Goal: Task Accomplishment & Management: Manage account settings

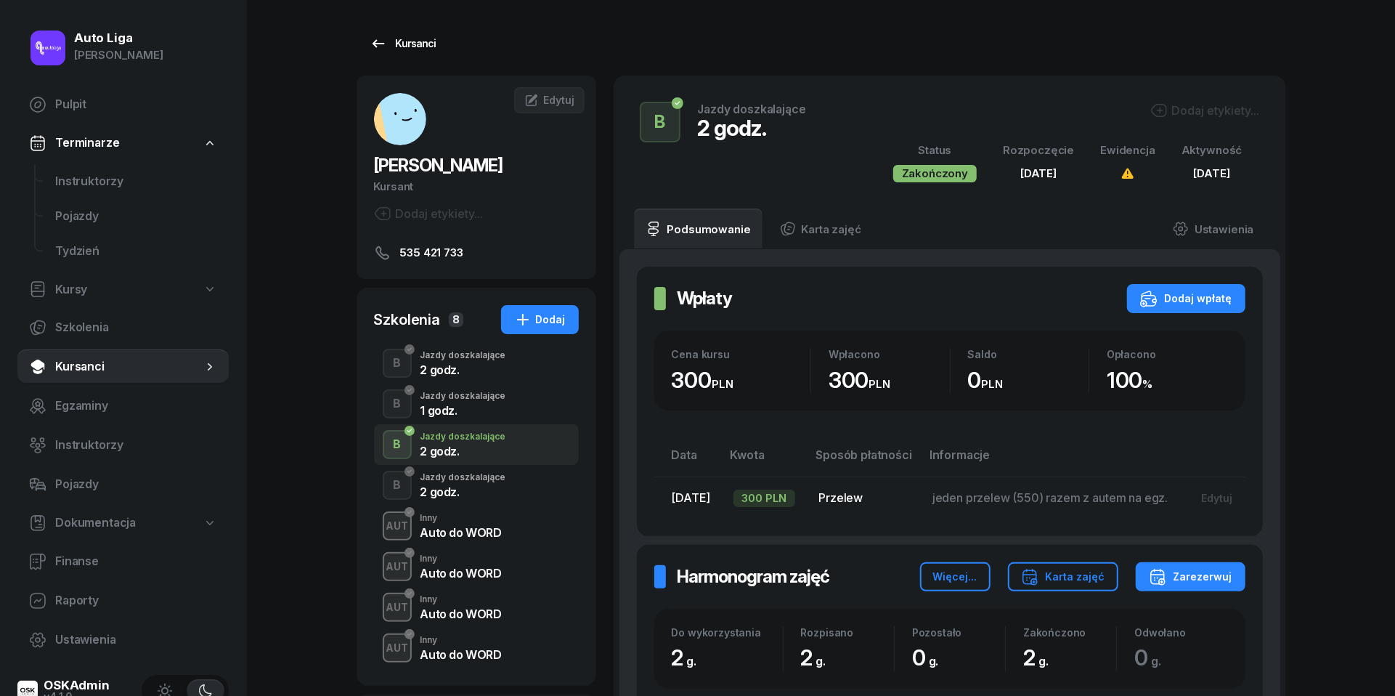
click at [387, 31] on link "Kursanci" at bounding box center [403, 43] width 93 height 29
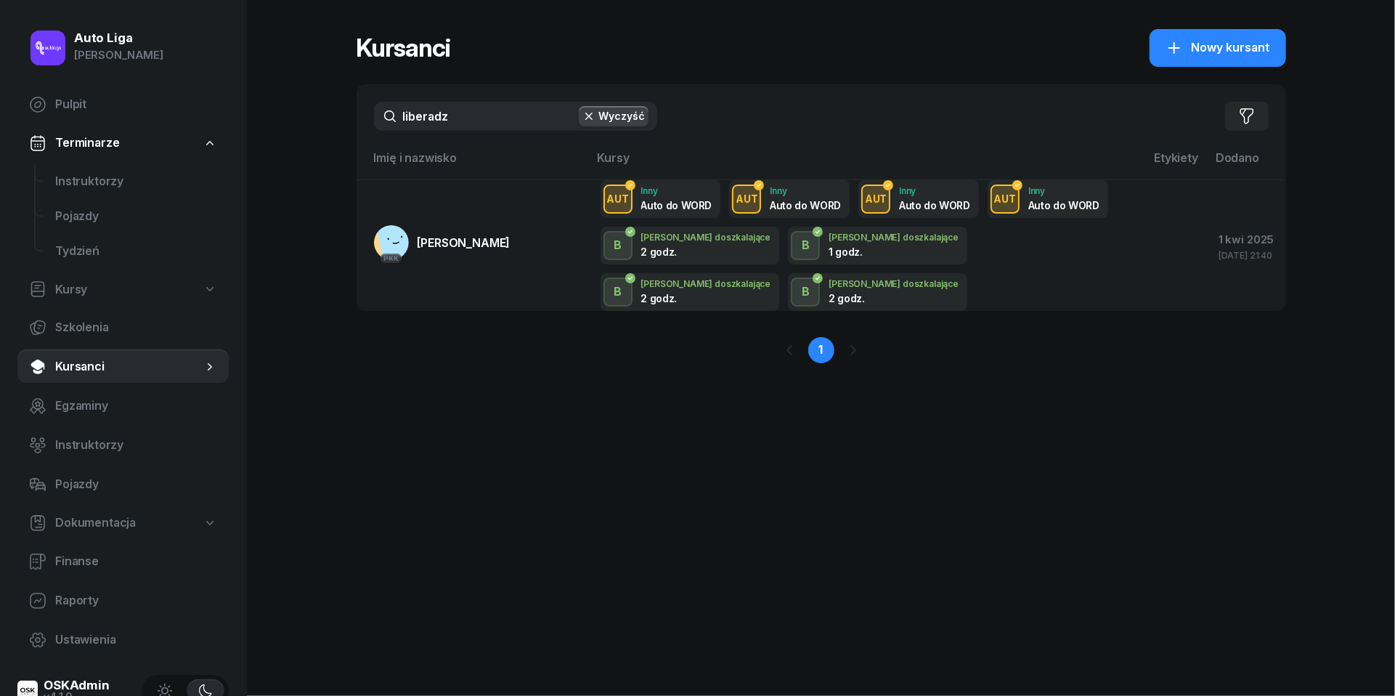
click at [446, 112] on input "liberadz" at bounding box center [515, 116] width 283 height 29
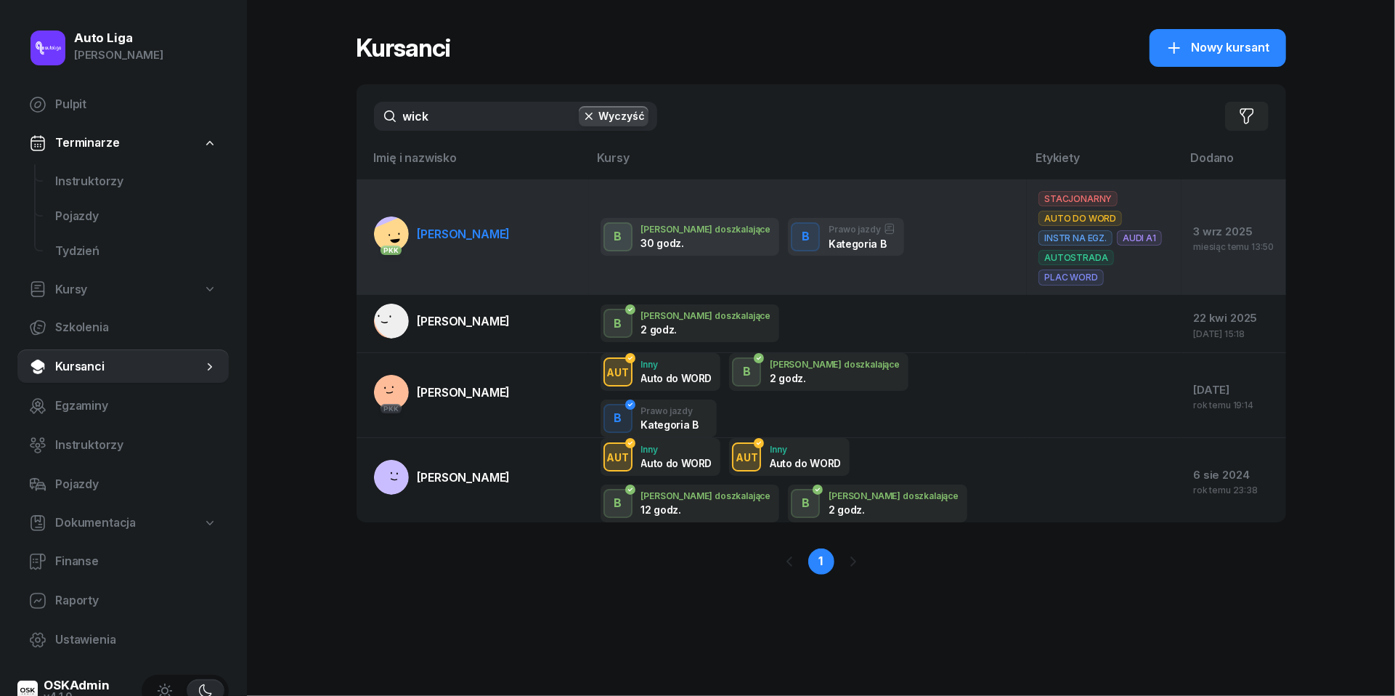
type input "wick"
click at [460, 227] on span "[PERSON_NAME]" at bounding box center [464, 234] width 93 height 15
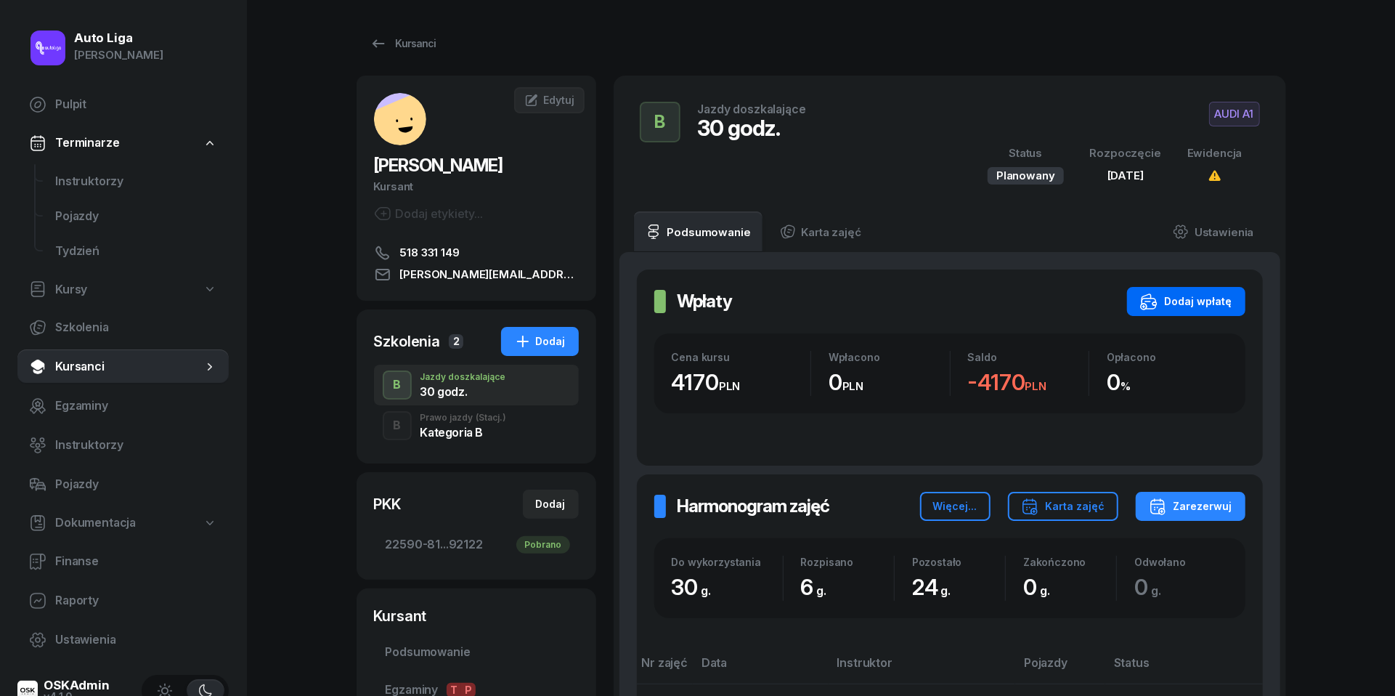
click at [1213, 305] on div "Dodaj wpłatę" at bounding box center [1186, 301] width 92 height 17
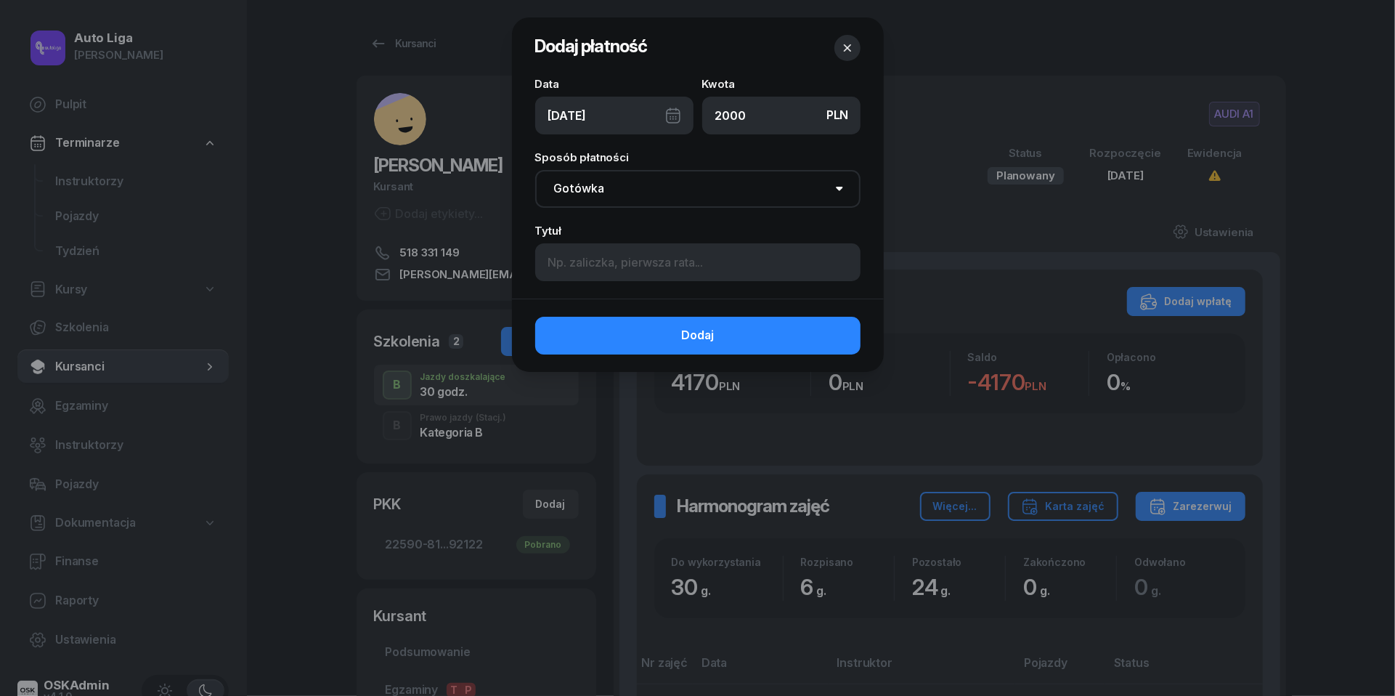
type input "2000"
click at [607, 267] on input at bounding box center [697, 262] width 325 height 38
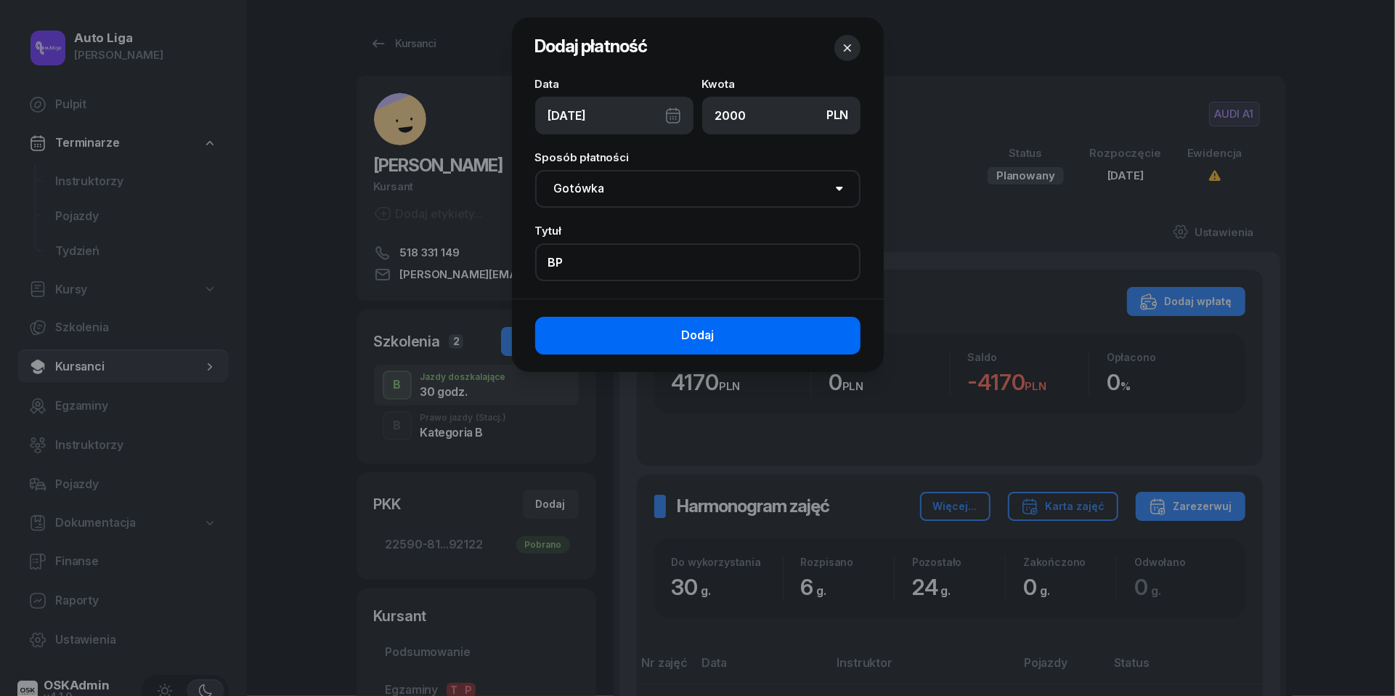
type input "BP"
click at [773, 336] on button "Dodaj" at bounding box center [697, 336] width 325 height 38
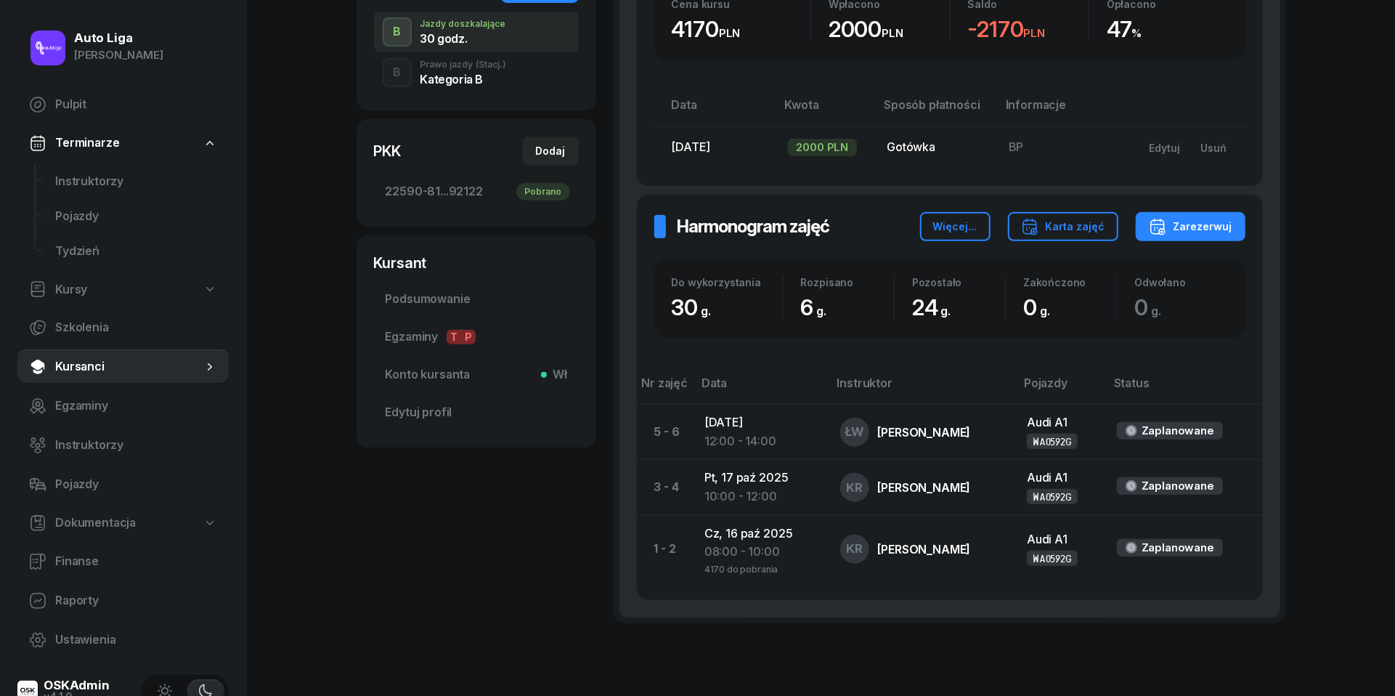
scroll to position [362, 0]
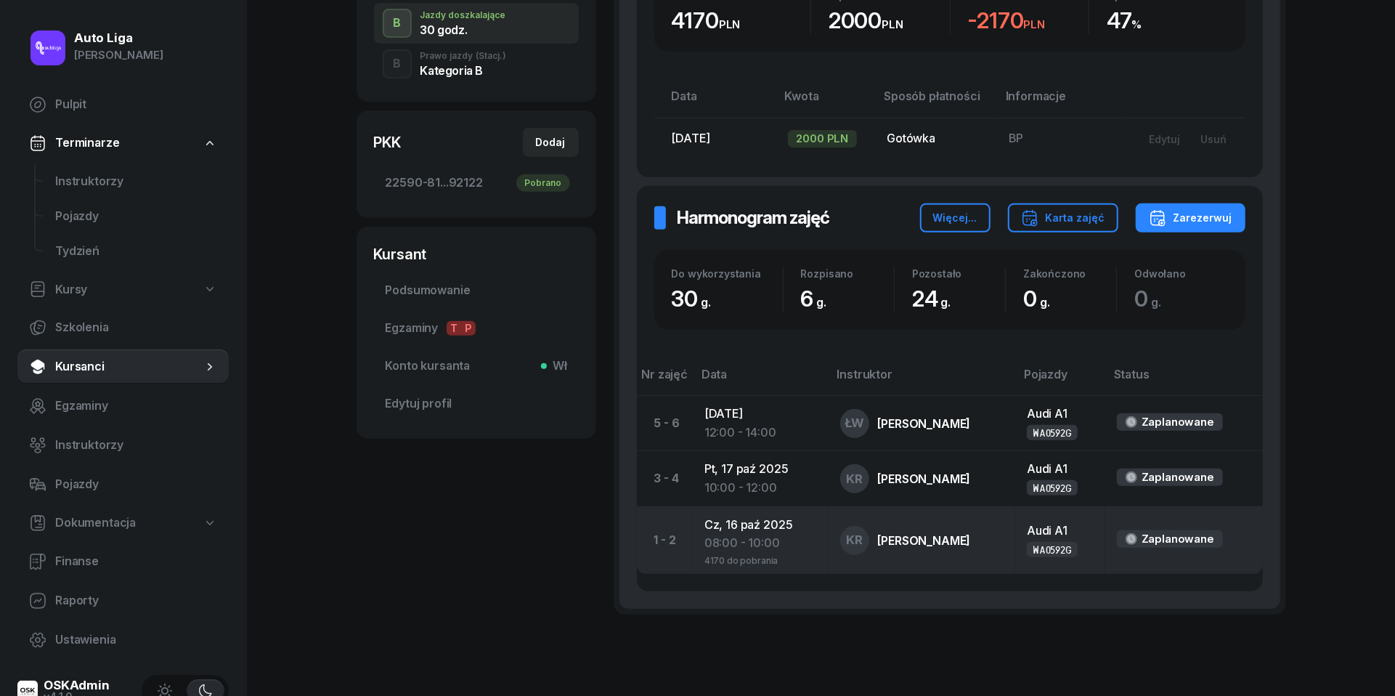
click at [765, 540] on div "08:00 - 10:00" at bounding box center [760, 543] width 113 height 19
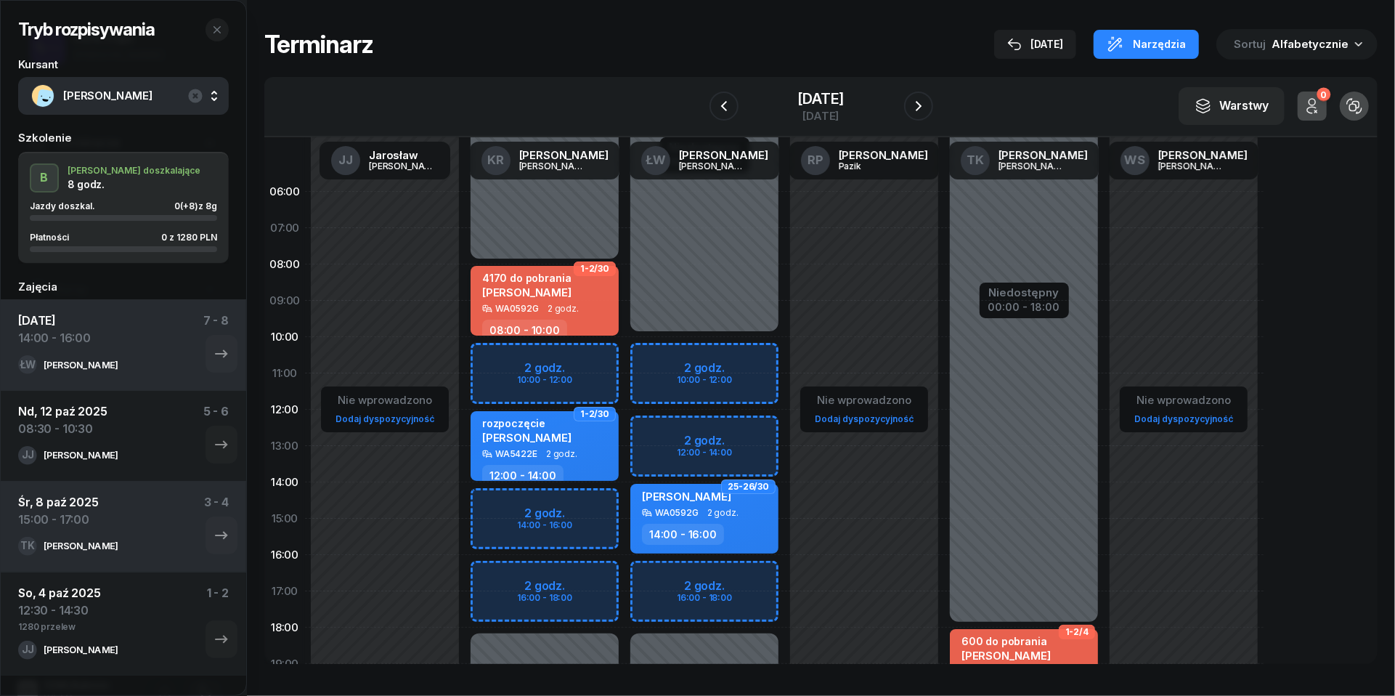
click at [568, 314] on div "4170 do pobrania [PERSON_NAME] WA0592G 2 godz. 08:00 - 10:00" at bounding box center [545, 301] width 148 height 70
select select "08"
select select "10"
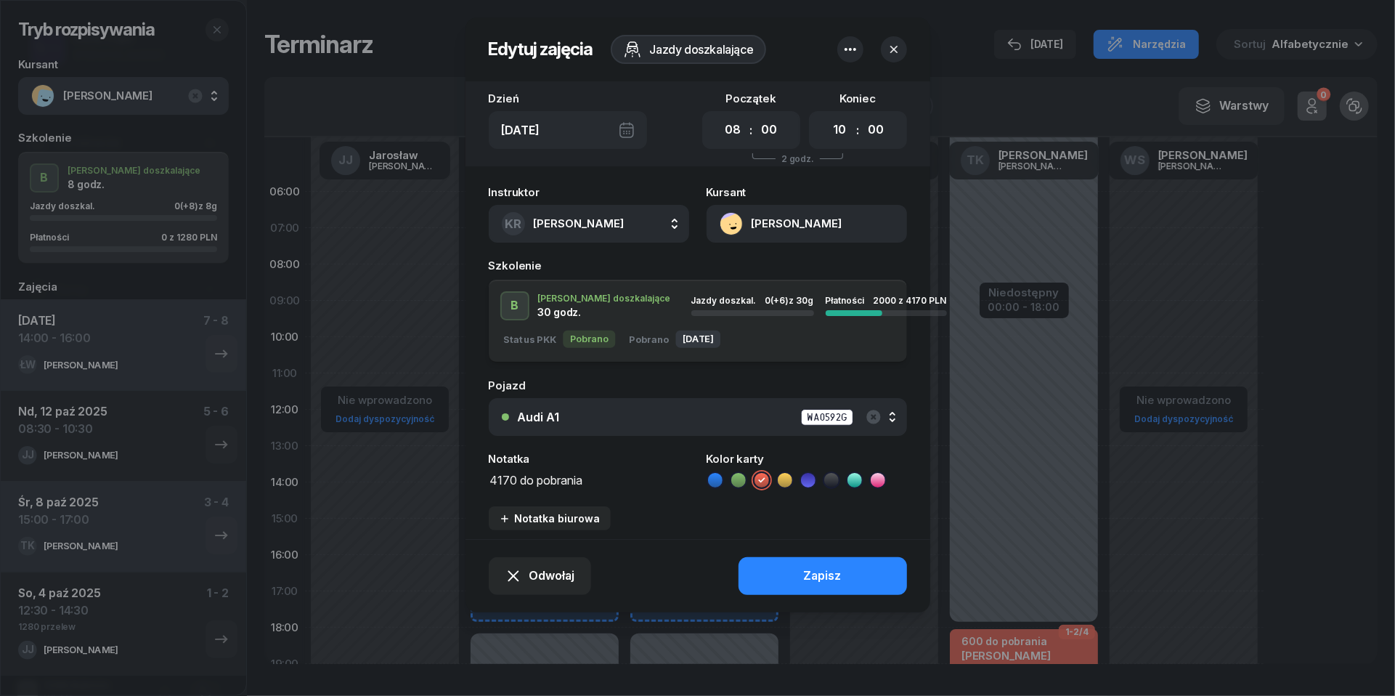
click at [497, 477] on textarea "4170 do pobrania" at bounding box center [589, 479] width 200 height 18
type textarea "2170 do pobrania"
click at [817, 577] on div "Zapisz" at bounding box center [823, 575] width 38 height 19
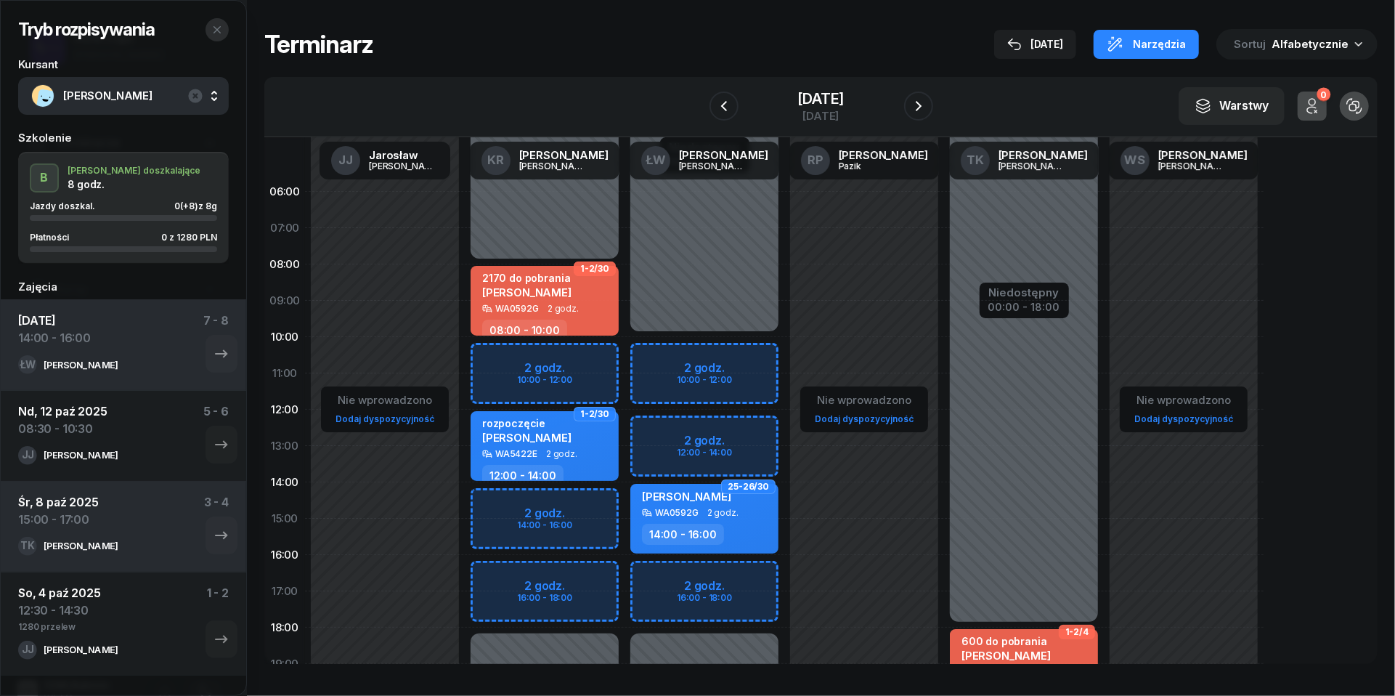
click at [216, 30] on icon "button" at bounding box center [217, 30] width 12 height 12
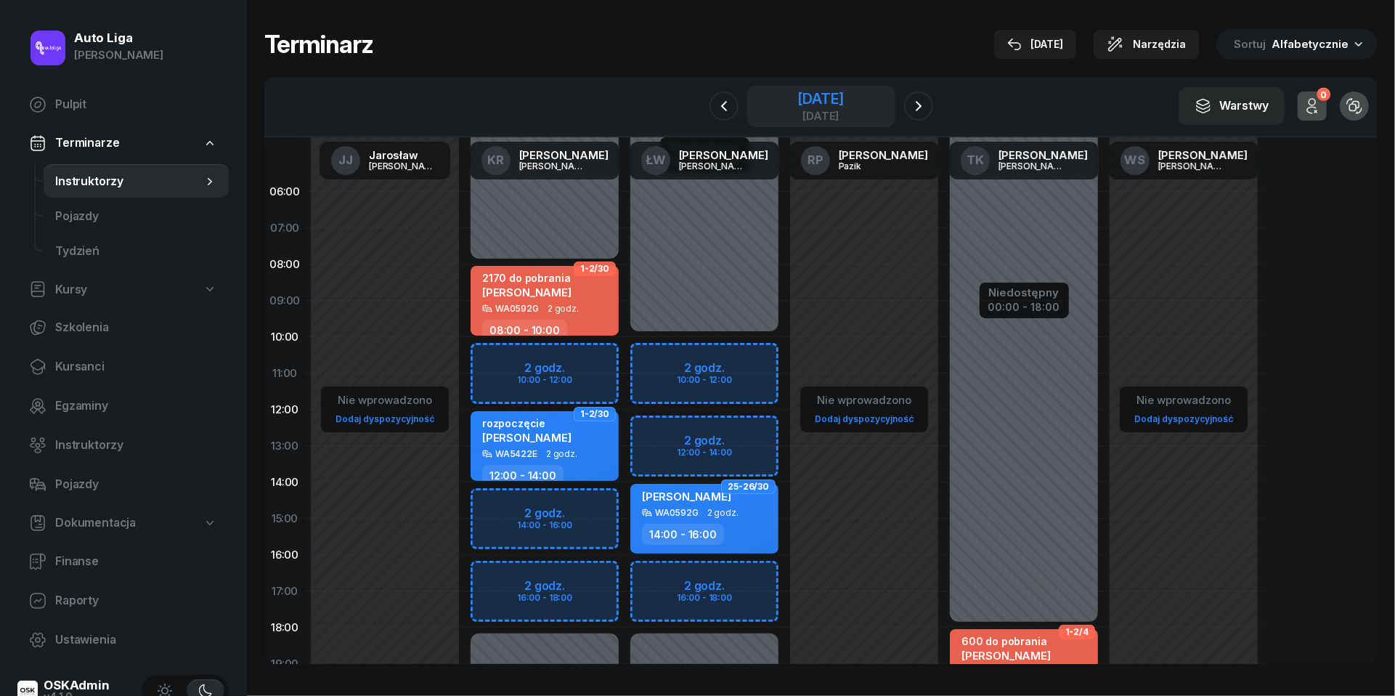
click at [844, 102] on div "[DATE]" at bounding box center [820, 99] width 46 height 15
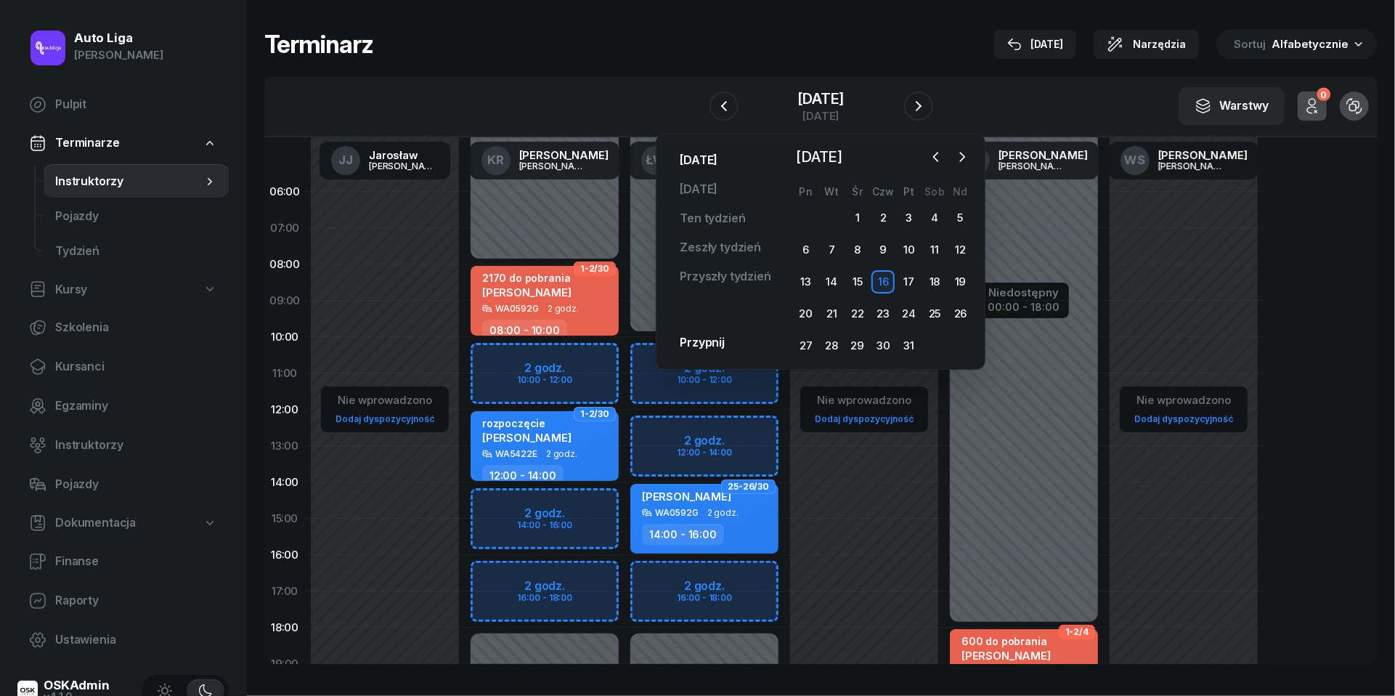
click at [703, 163] on link "[DATE]" at bounding box center [698, 160] width 61 height 29
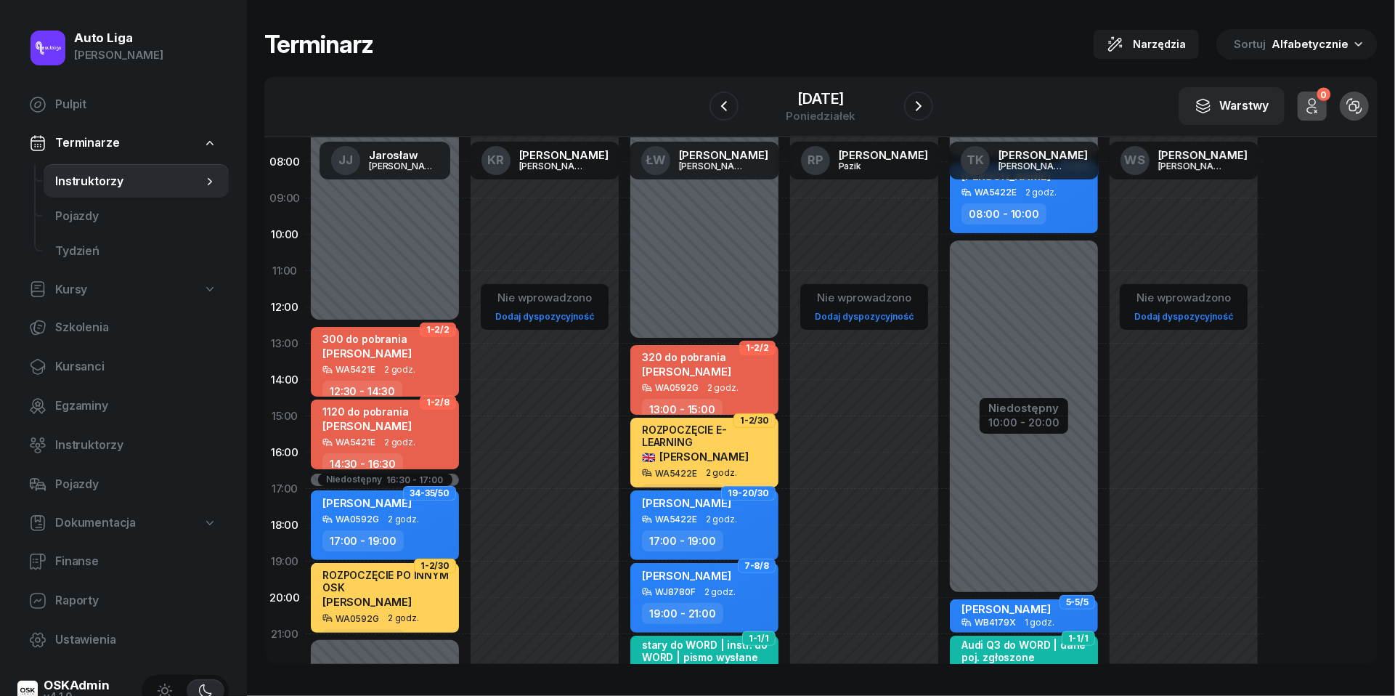
scroll to position [114, 0]
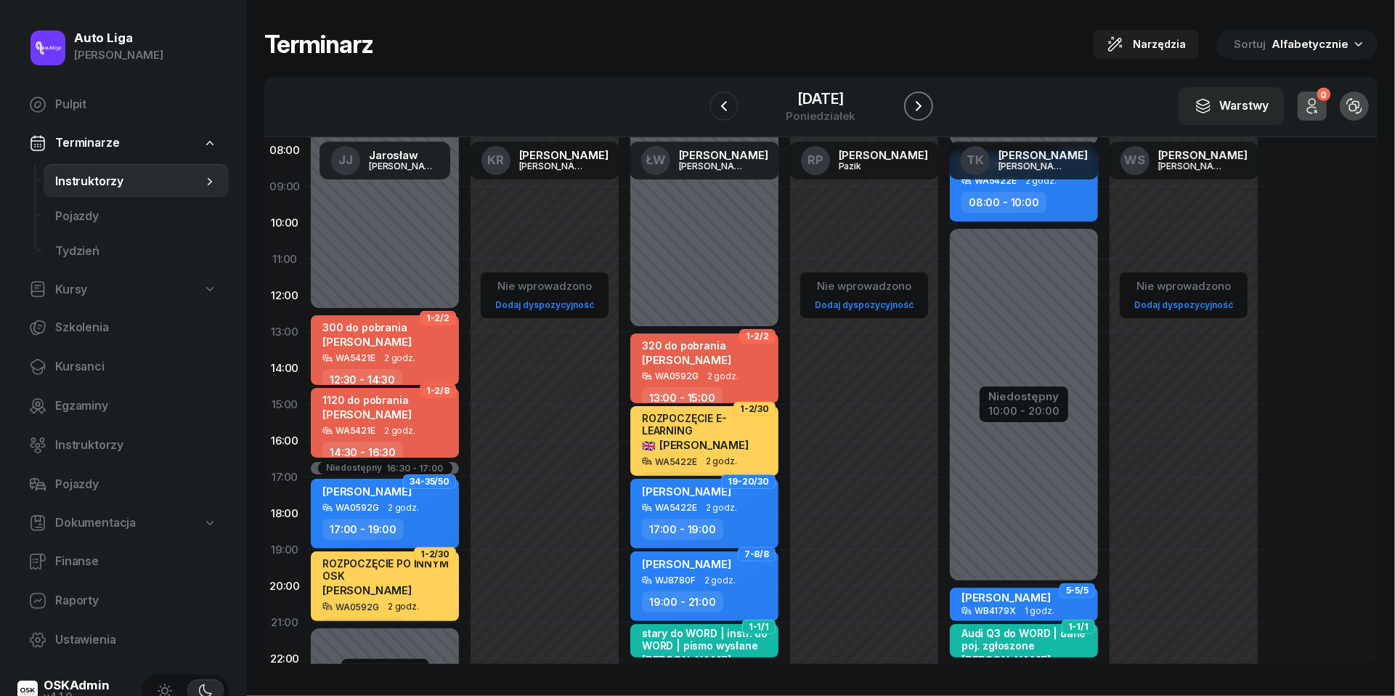
click at [922, 106] on icon "button" at bounding box center [918, 105] width 17 height 17
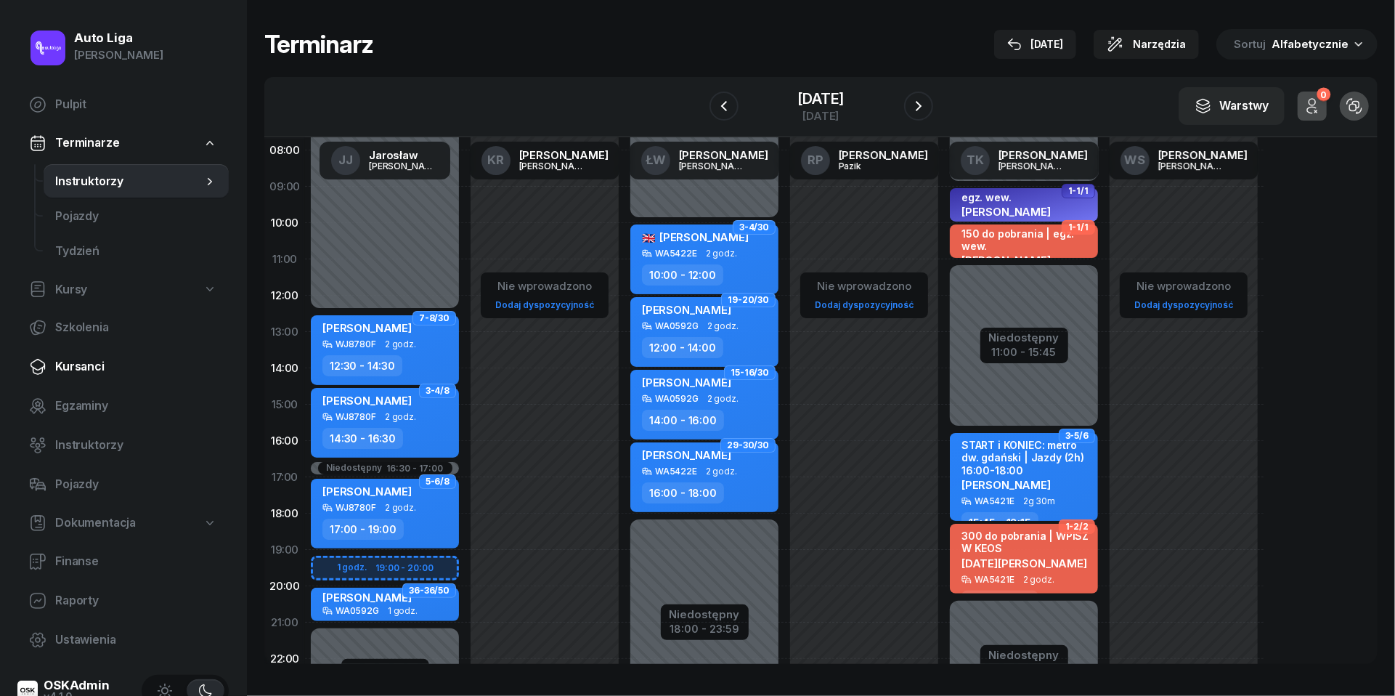
click at [86, 378] on link "Kursanci" at bounding box center [122, 366] width 211 height 35
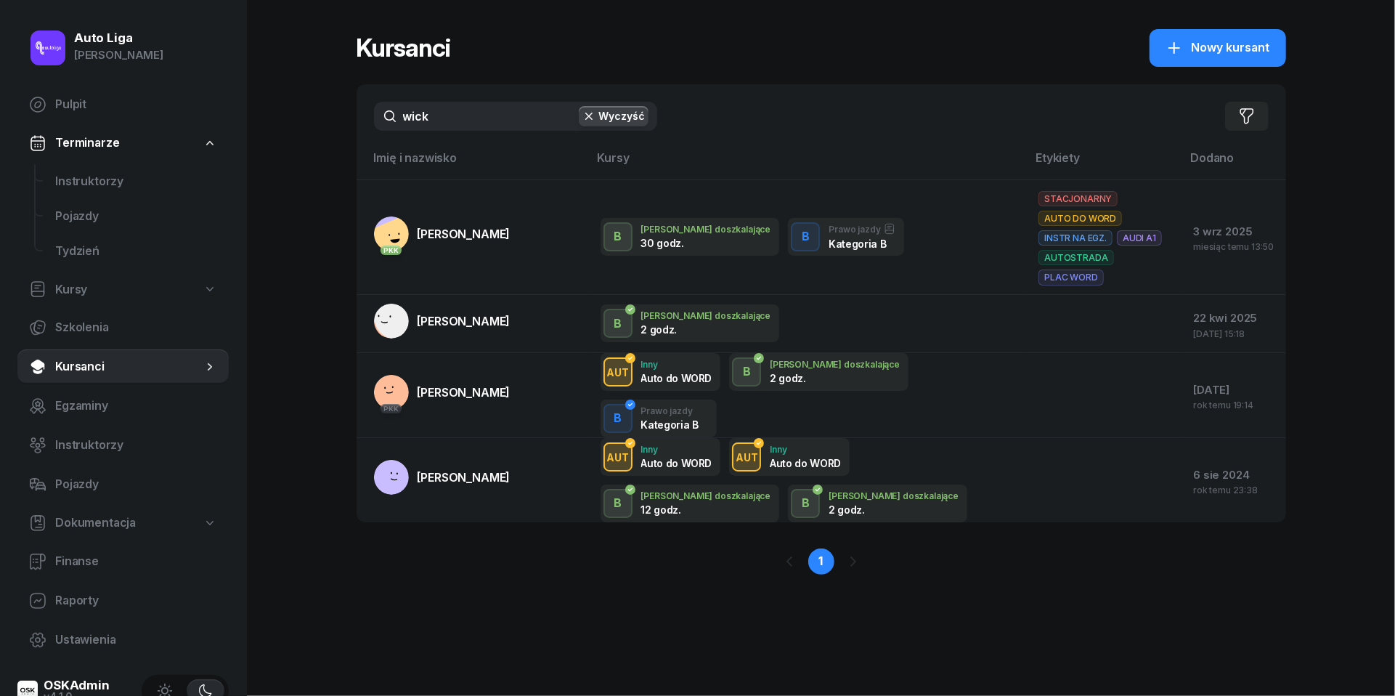
click at [466, 123] on input "wick" at bounding box center [515, 116] width 283 height 29
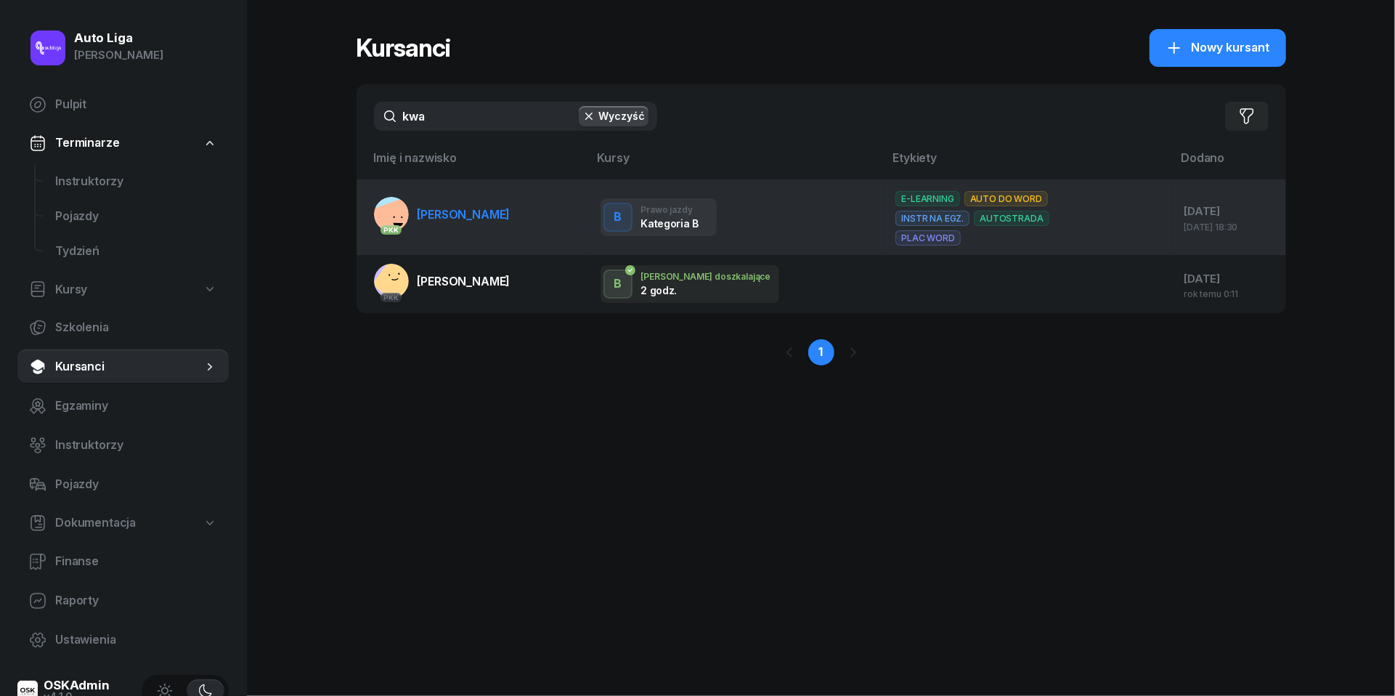
type input "kwa"
click at [495, 218] on span "[PERSON_NAME]" at bounding box center [464, 214] width 93 height 15
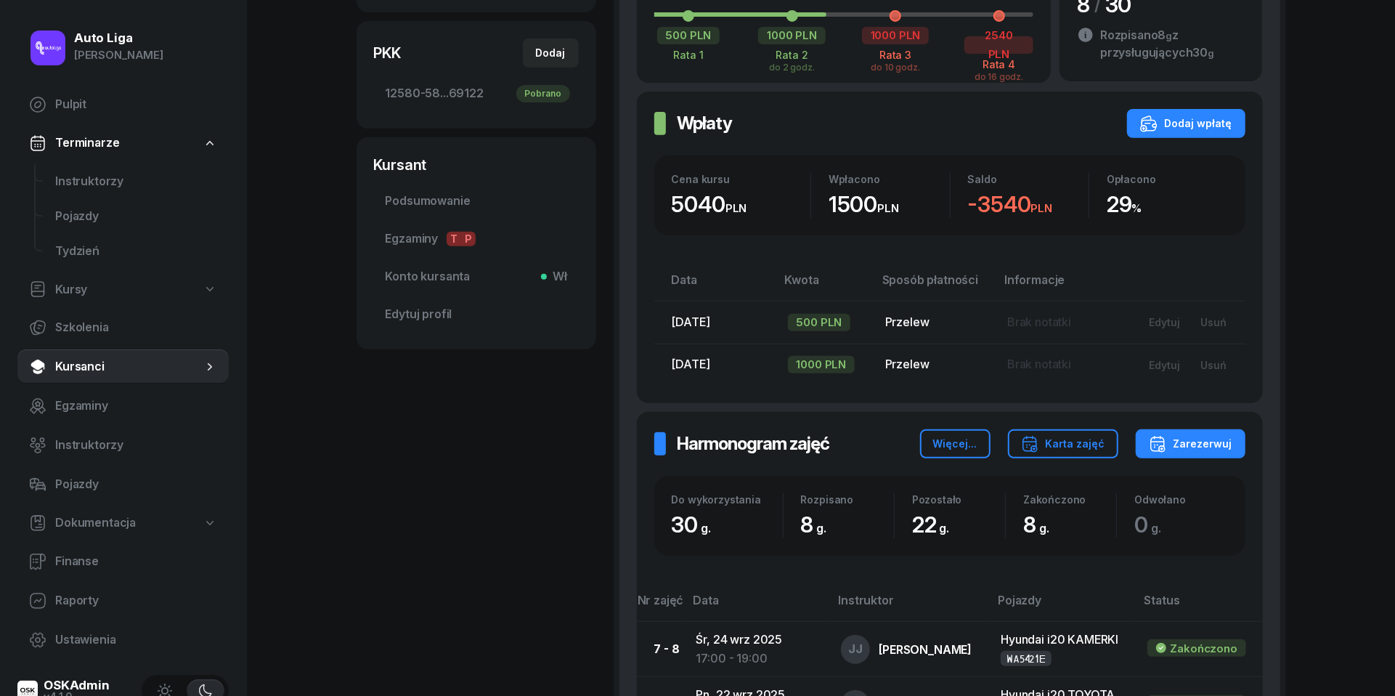
scroll to position [445, 0]
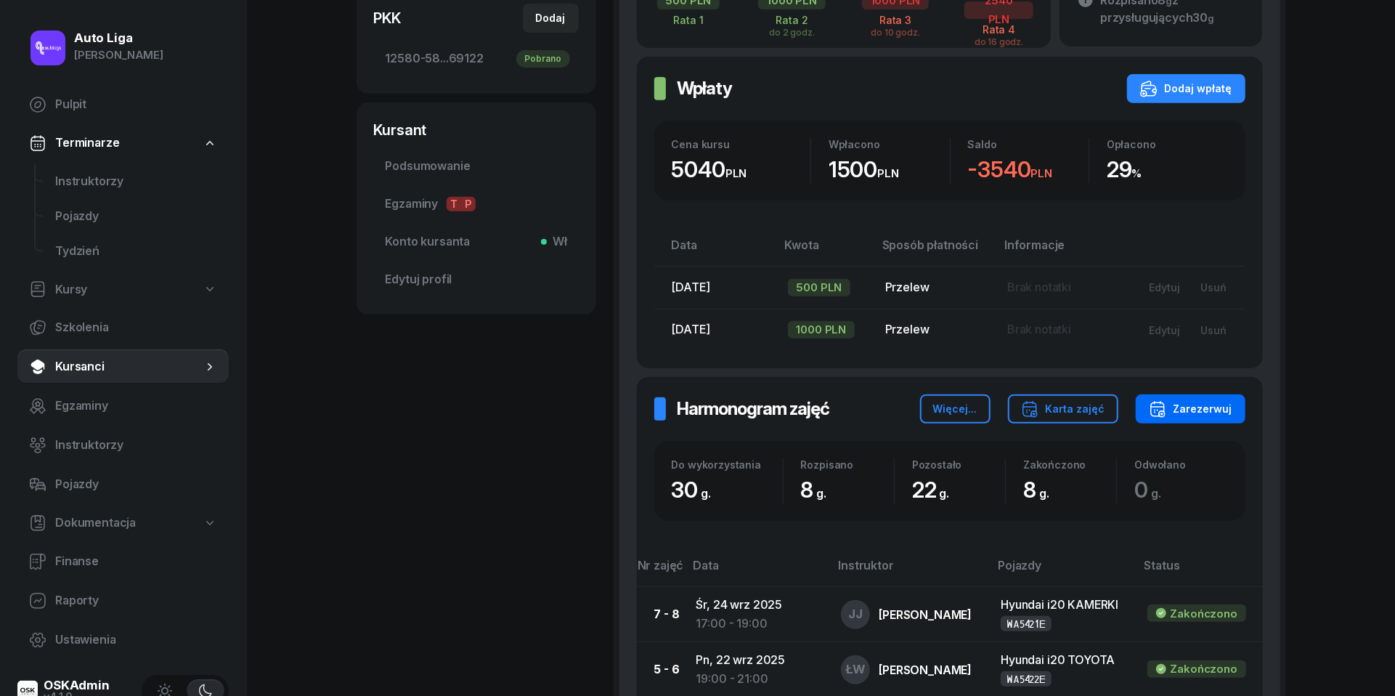
click at [1213, 418] on div "Zarezerwuj" at bounding box center [1191, 408] width 84 height 17
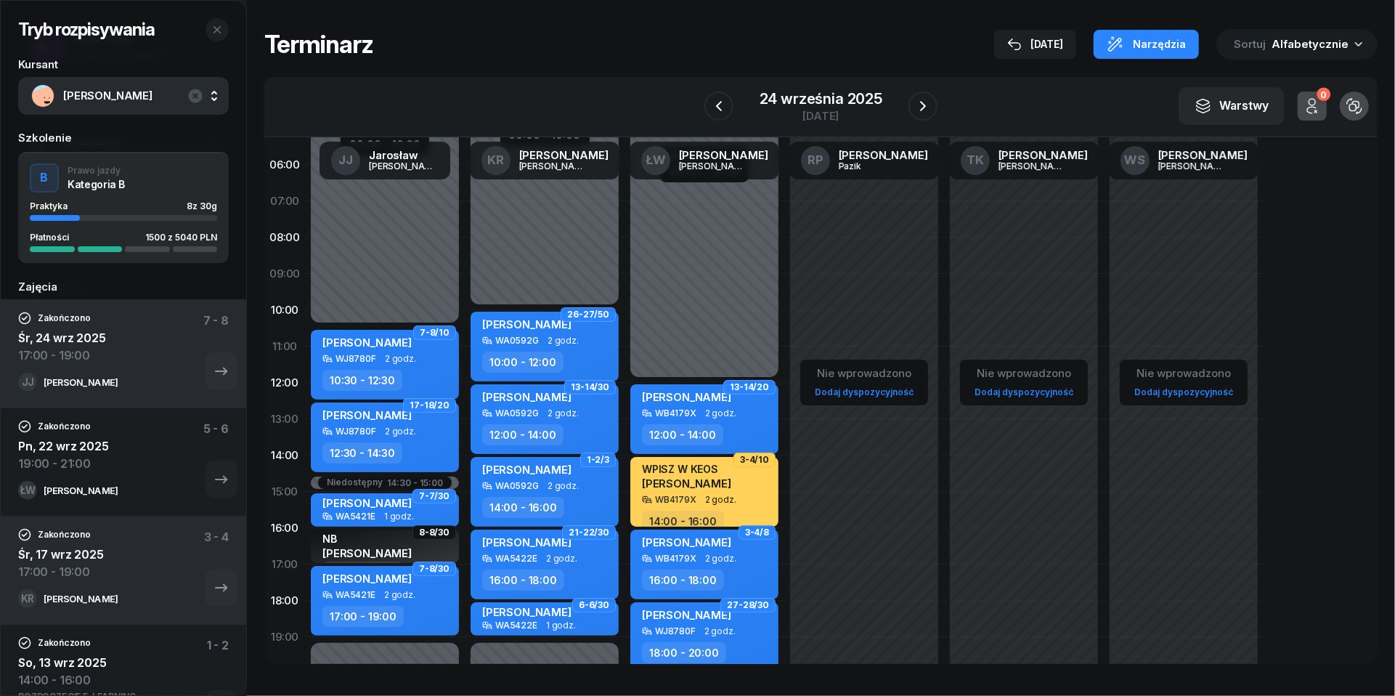
scroll to position [48, 0]
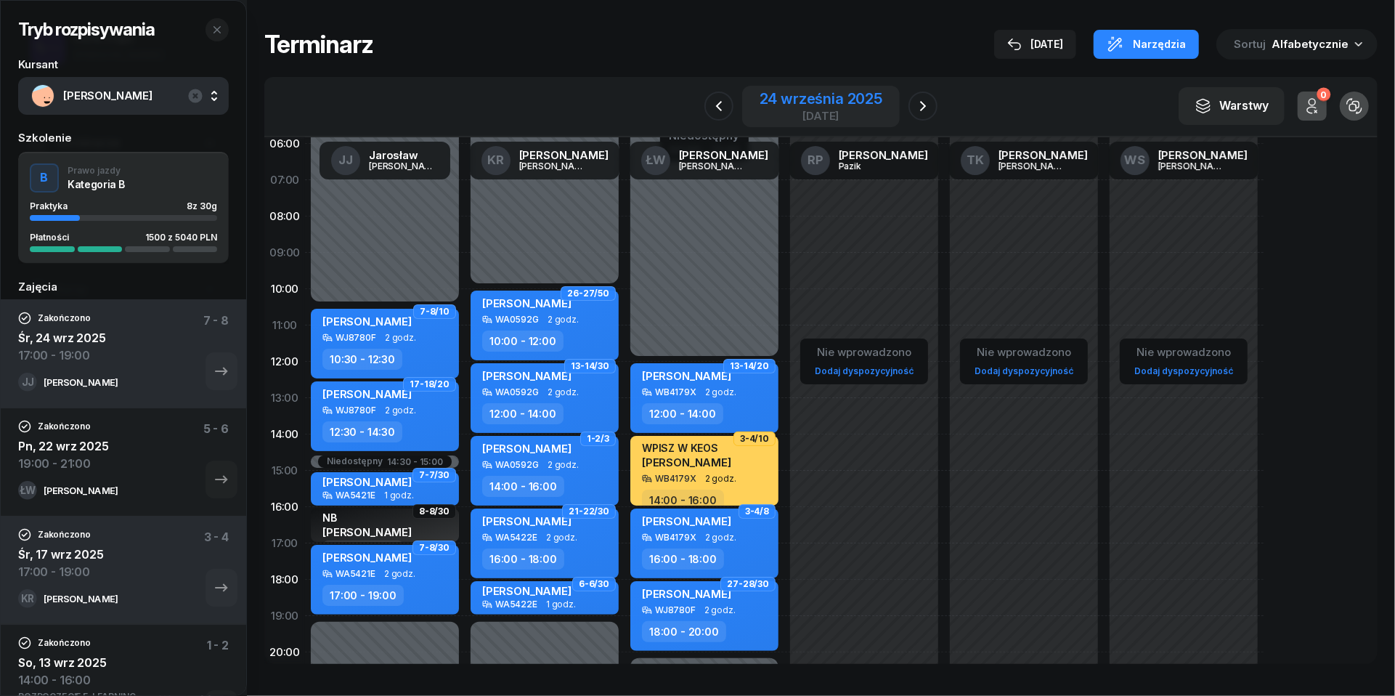
click at [858, 107] on div "[DATE]" at bounding box center [821, 107] width 123 height 30
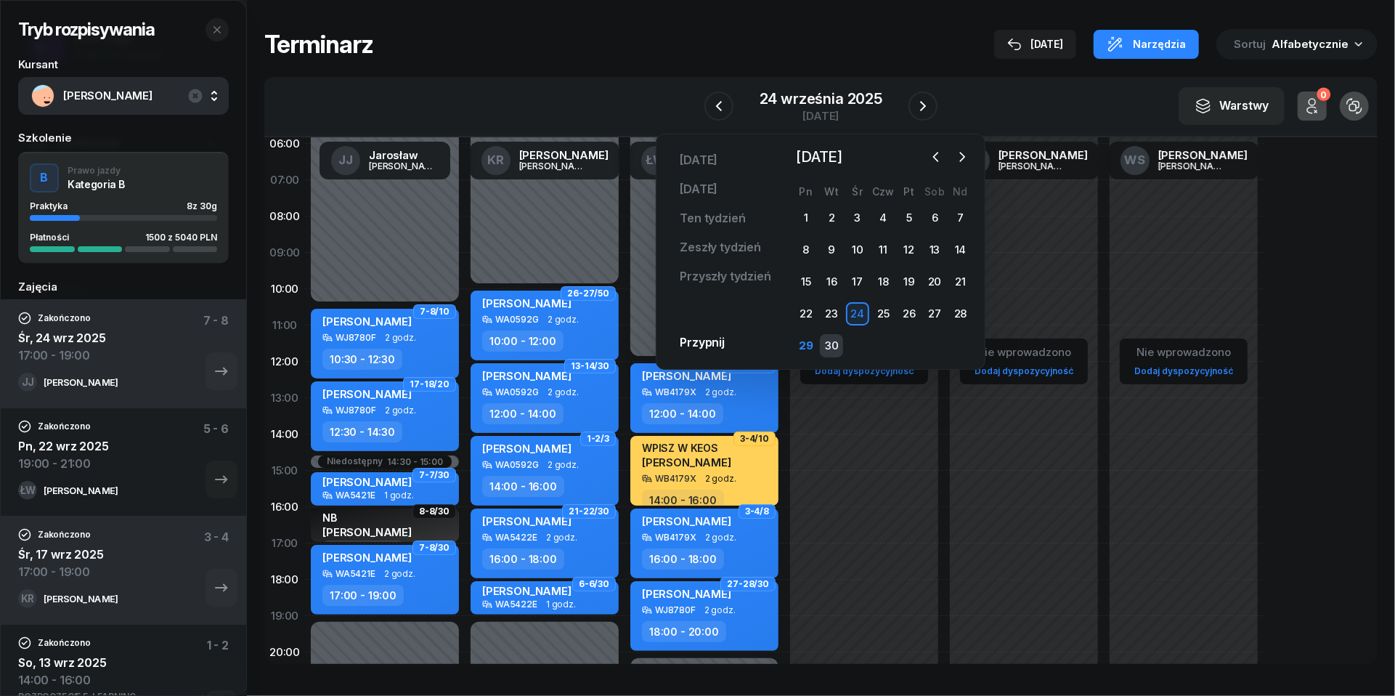
click at [839, 338] on div "30" at bounding box center [831, 345] width 23 height 23
